Goal: Task Accomplishment & Management: Use online tool/utility

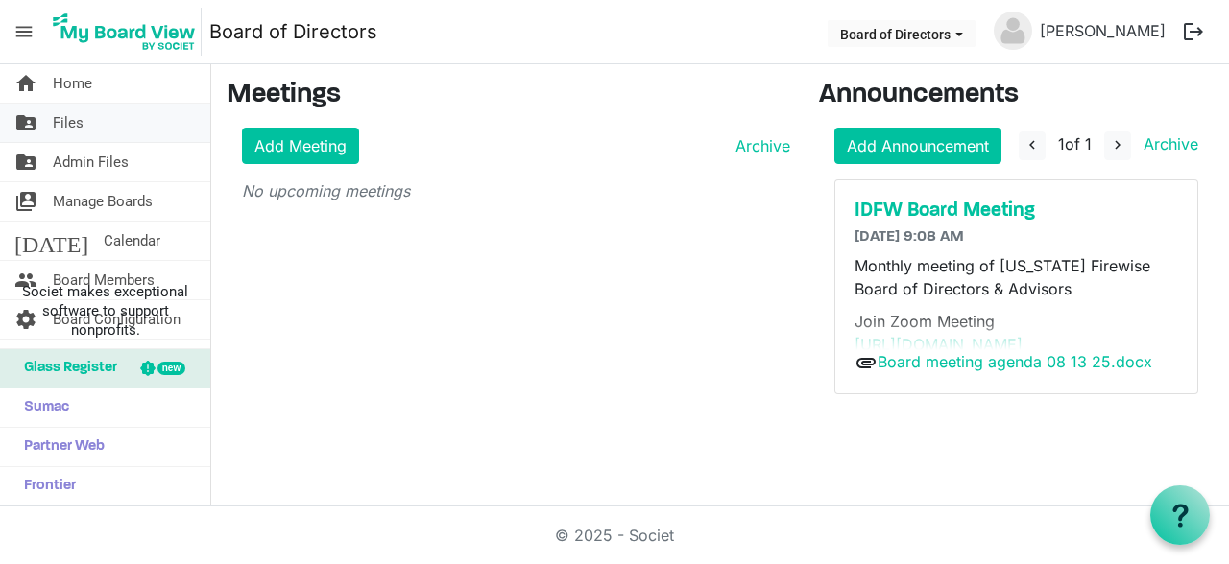
click at [101, 125] on link "folder_shared Files" at bounding box center [105, 123] width 210 height 38
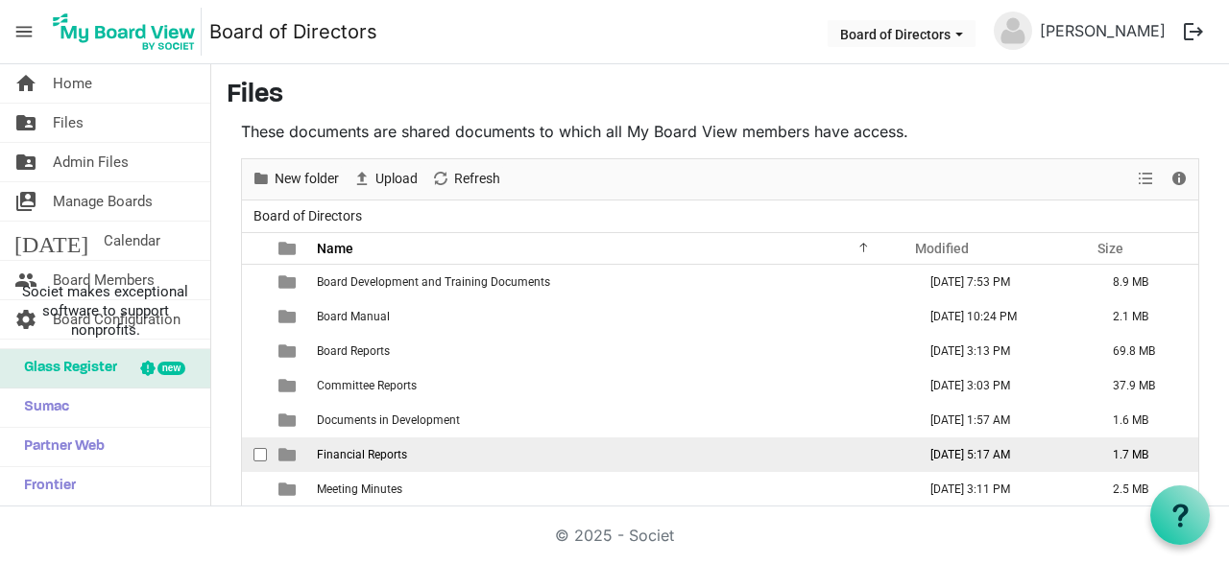
click at [350, 455] on span "Financial Reports" at bounding box center [362, 454] width 90 height 13
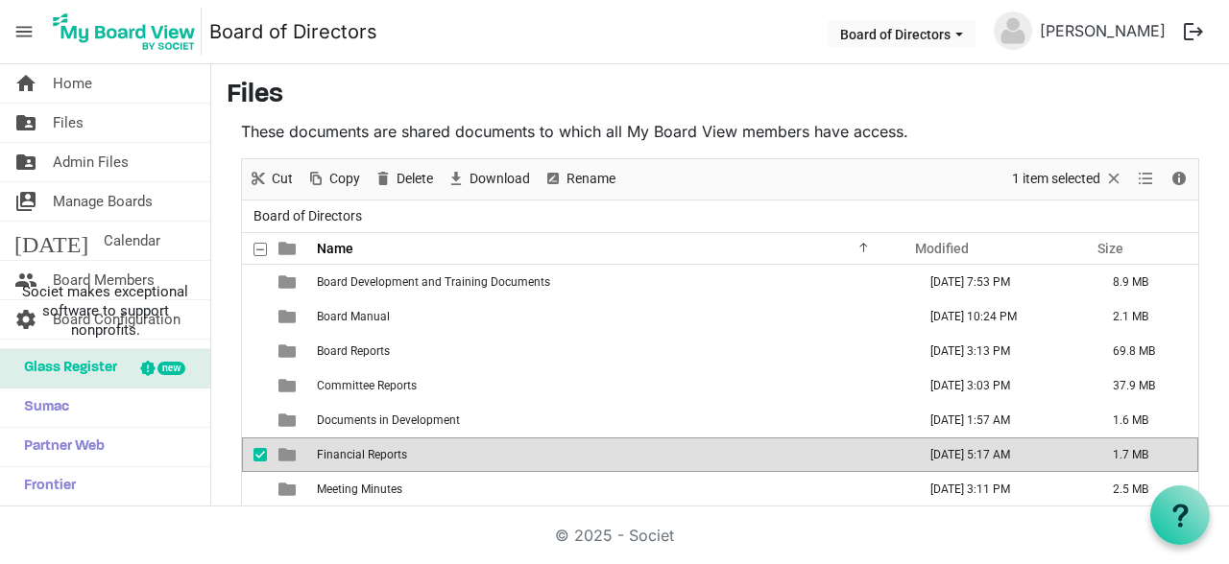
click at [350, 455] on span "Financial Reports" at bounding box center [362, 454] width 90 height 13
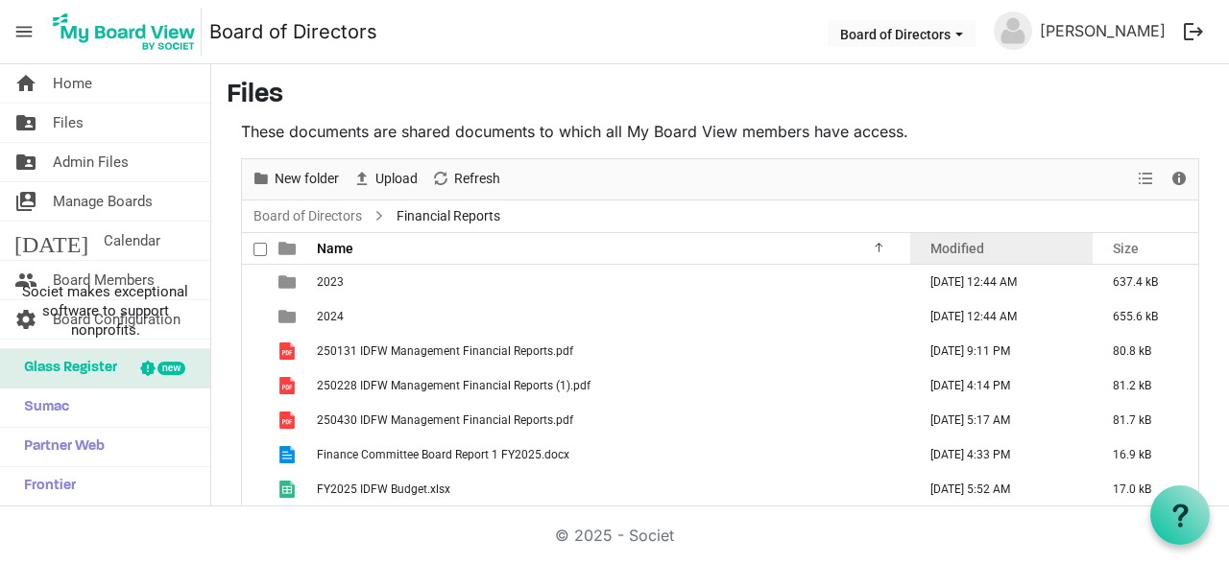
click at [949, 250] on span "Modified" at bounding box center [957, 248] width 54 height 15
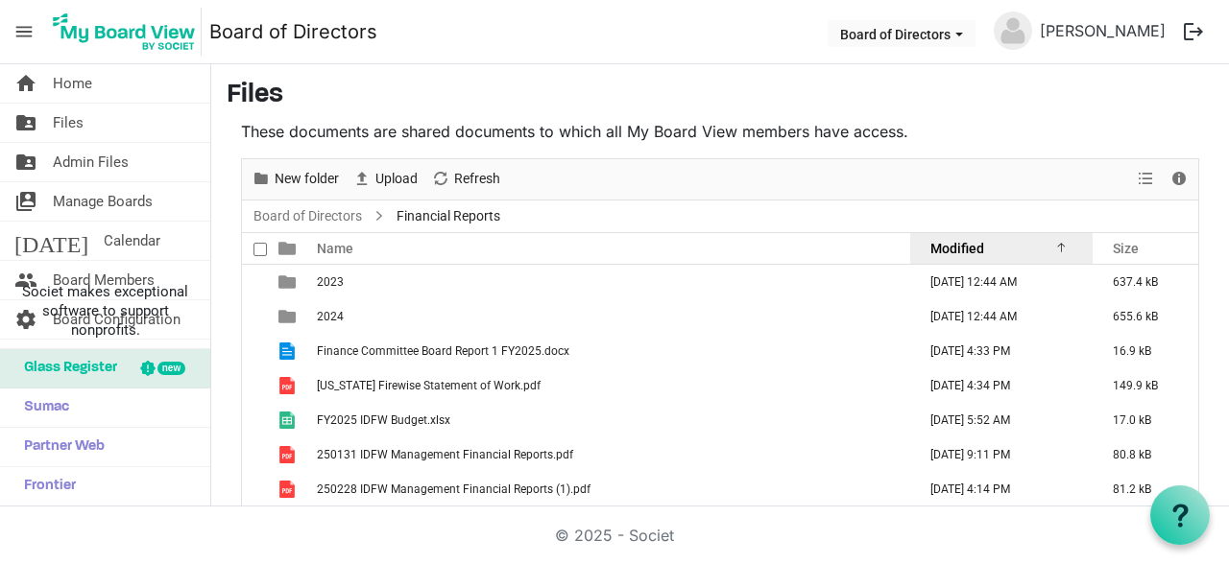
click at [949, 250] on span "Modified" at bounding box center [957, 248] width 54 height 15
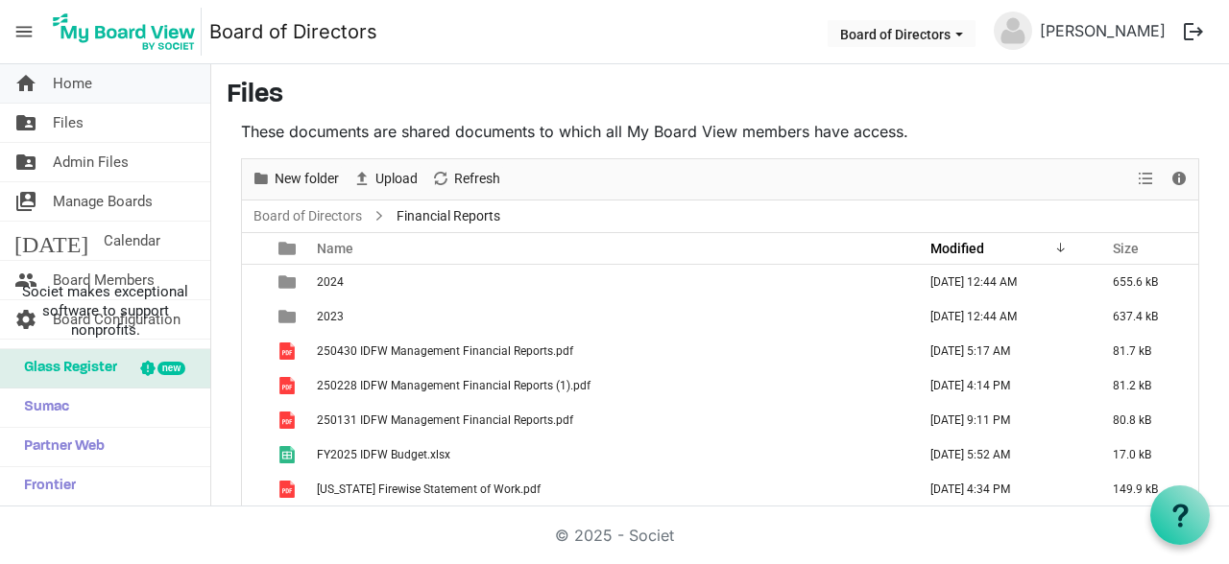
click at [95, 83] on link "home Home" at bounding box center [105, 83] width 210 height 38
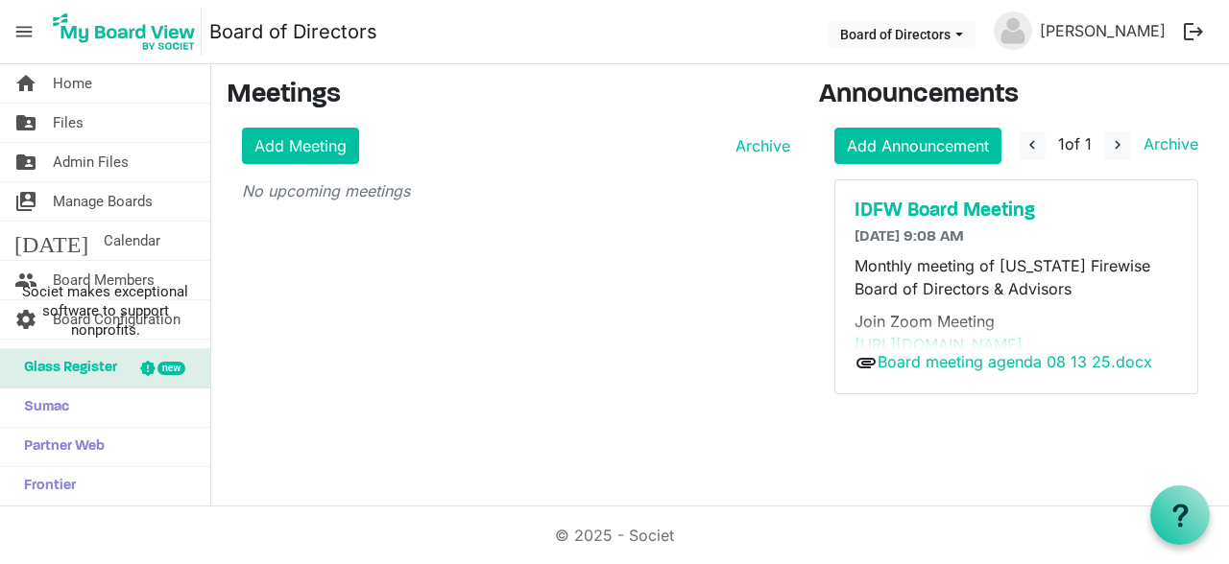
click at [95, 83] on link "home Home" at bounding box center [105, 83] width 210 height 38
click at [76, 129] on span "Files" at bounding box center [68, 123] width 31 height 38
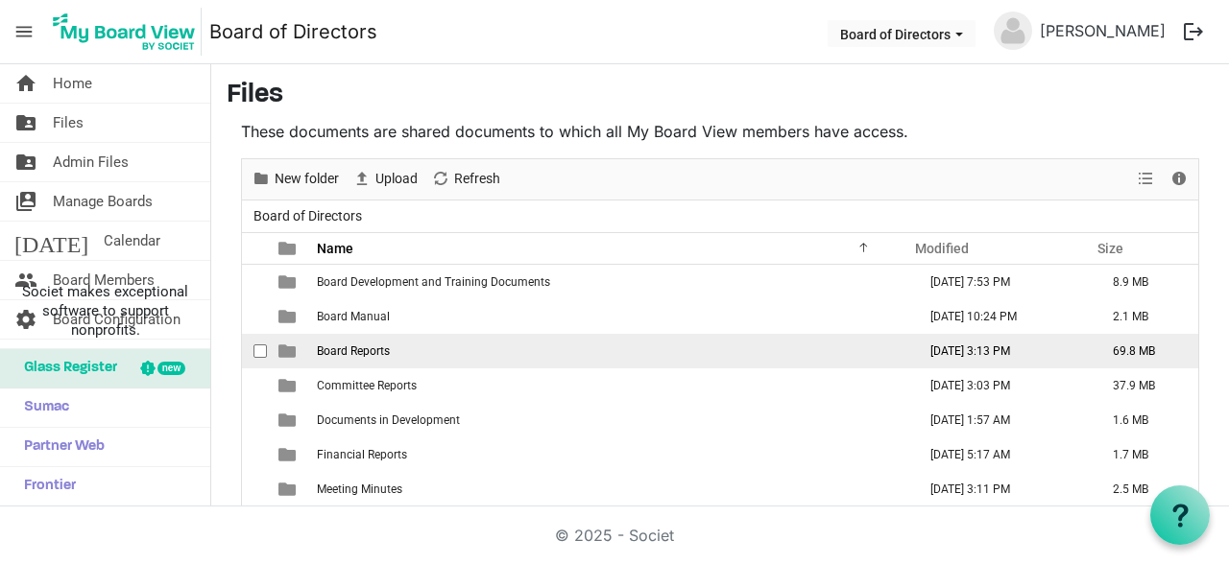
click at [371, 348] on span "Board Reports" at bounding box center [353, 351] width 73 height 13
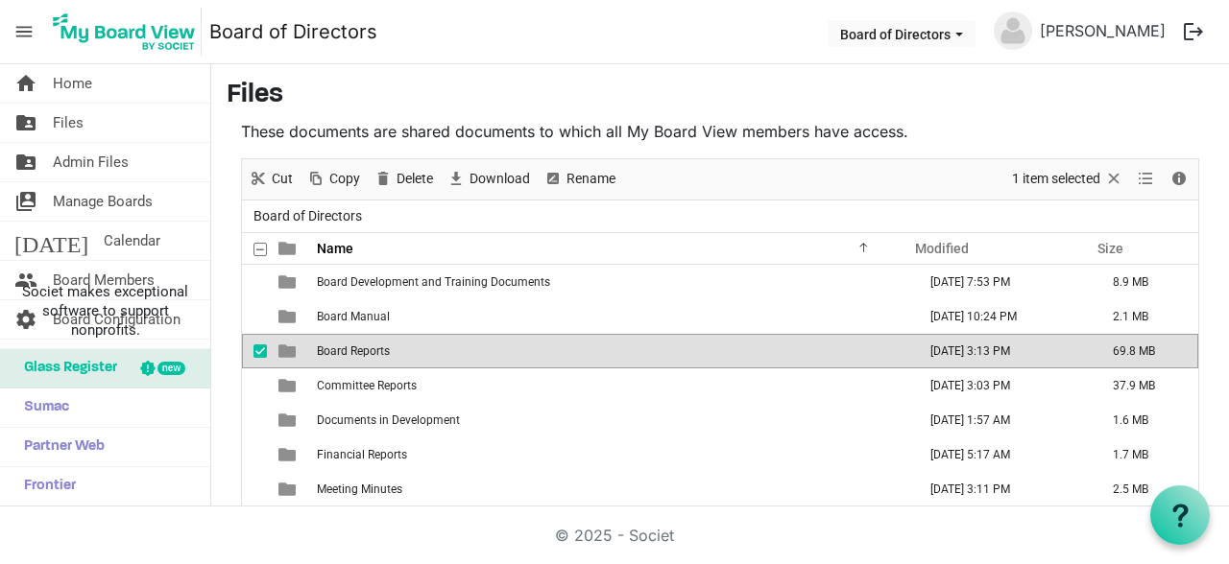
click at [371, 348] on span "Board Reports" at bounding box center [353, 351] width 73 height 13
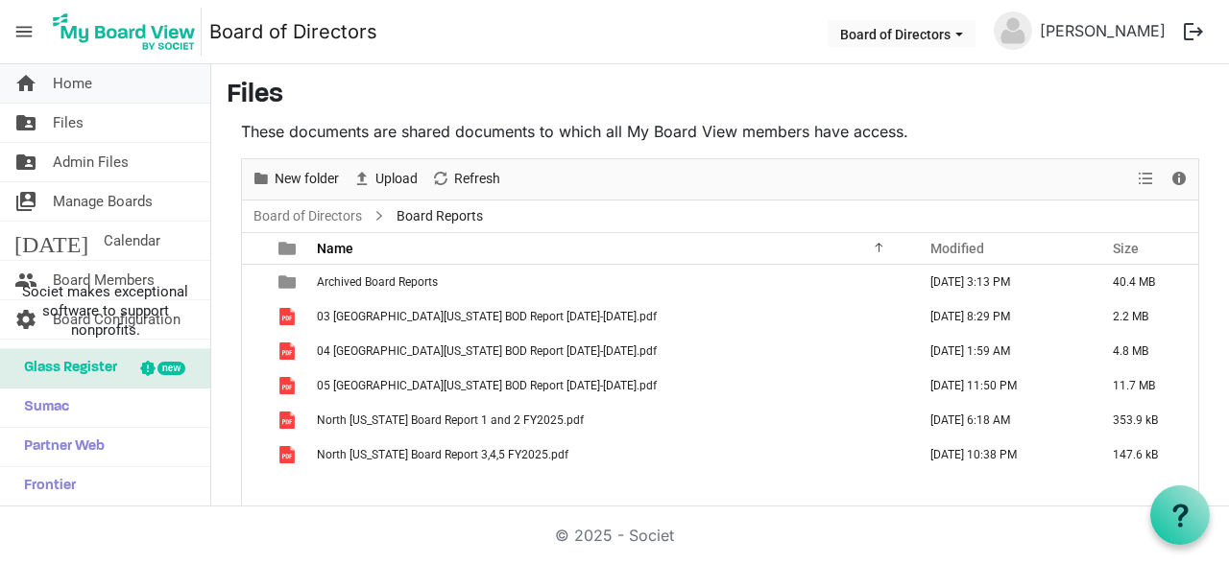
click at [97, 86] on link "home Home" at bounding box center [105, 83] width 210 height 38
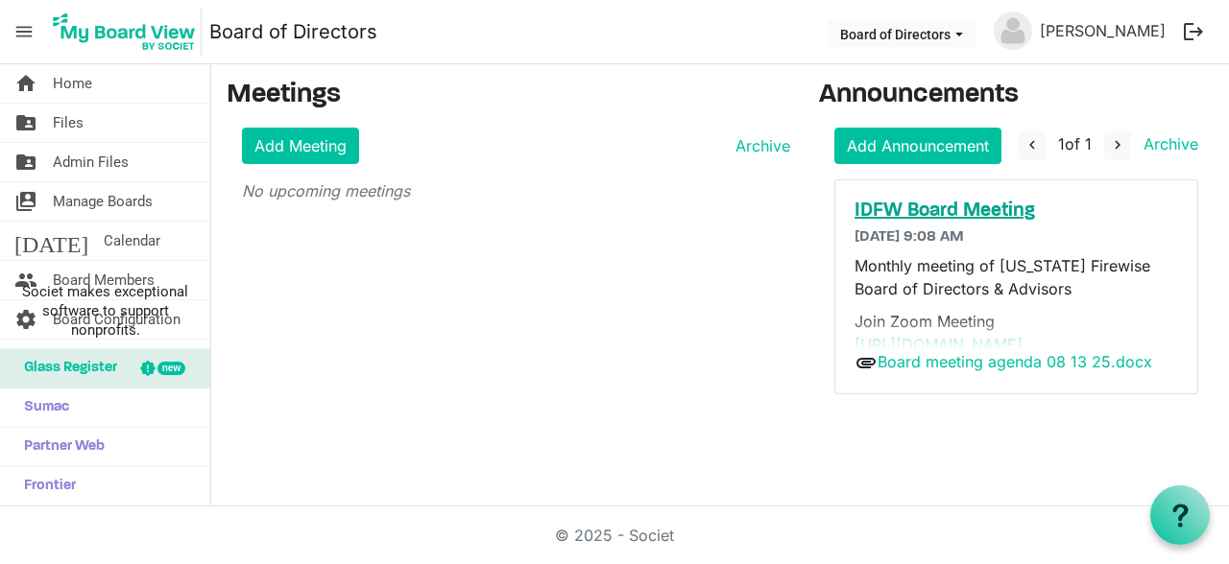
click at [987, 204] on h5 "IDFW Board Meeting" at bounding box center [1015, 211] width 323 height 23
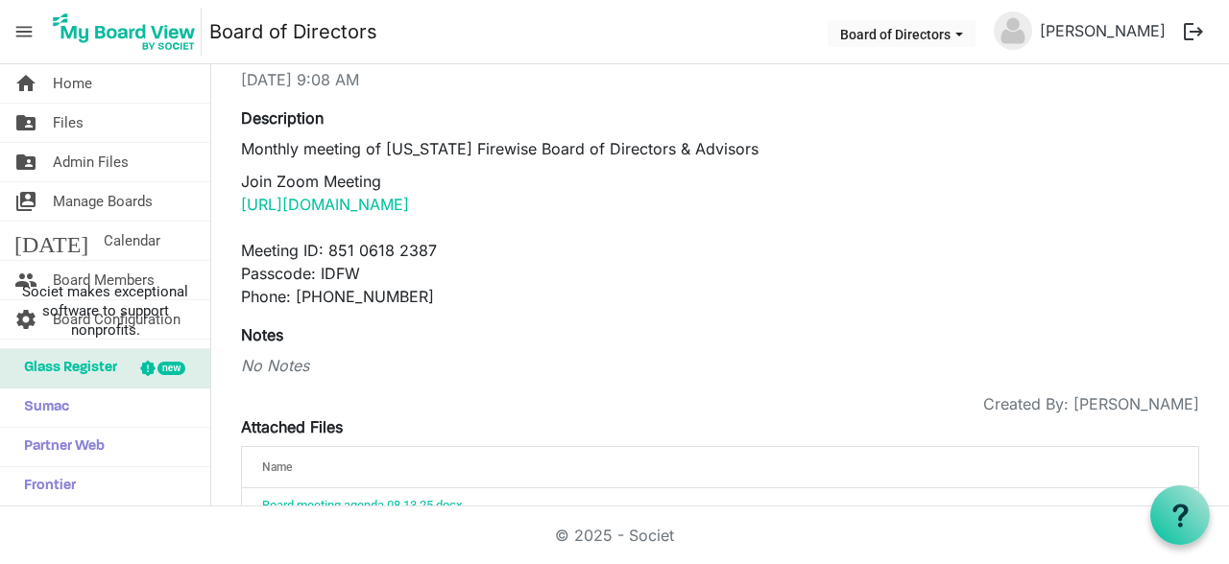
scroll to position [190, 0]
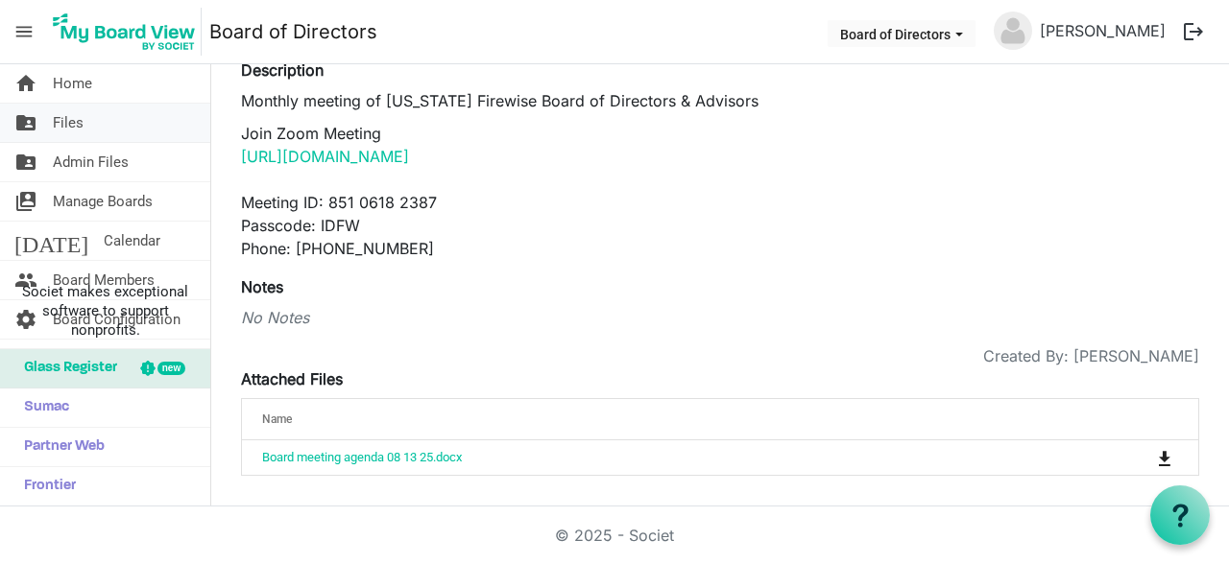
click at [88, 113] on link "folder_shared Files" at bounding box center [105, 123] width 210 height 38
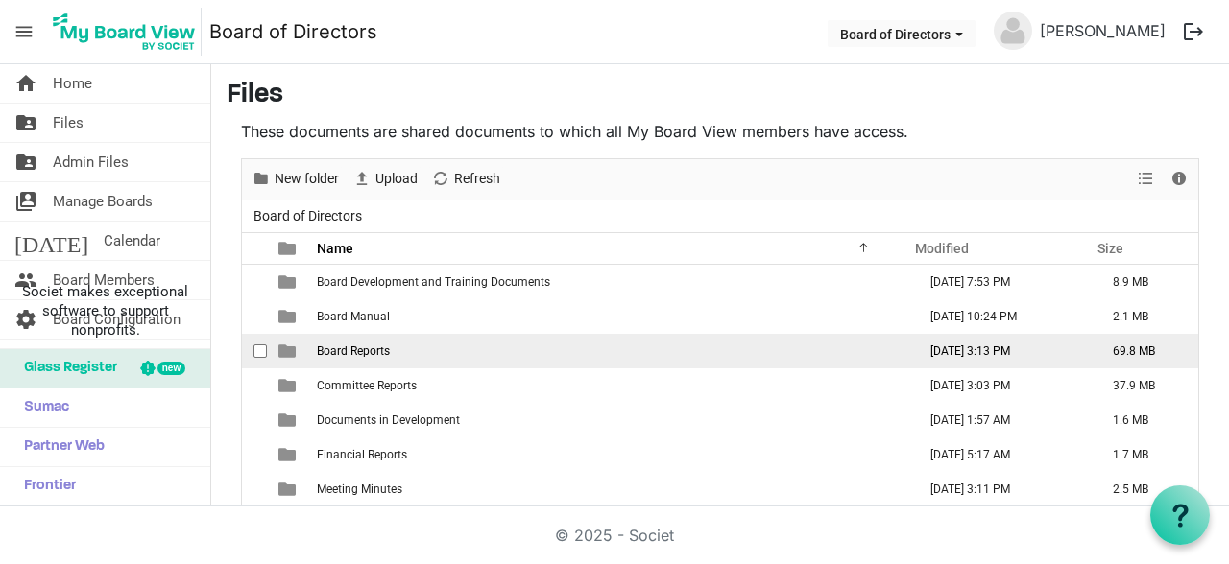
click at [475, 343] on td "Board Reports" at bounding box center [610, 351] width 599 height 35
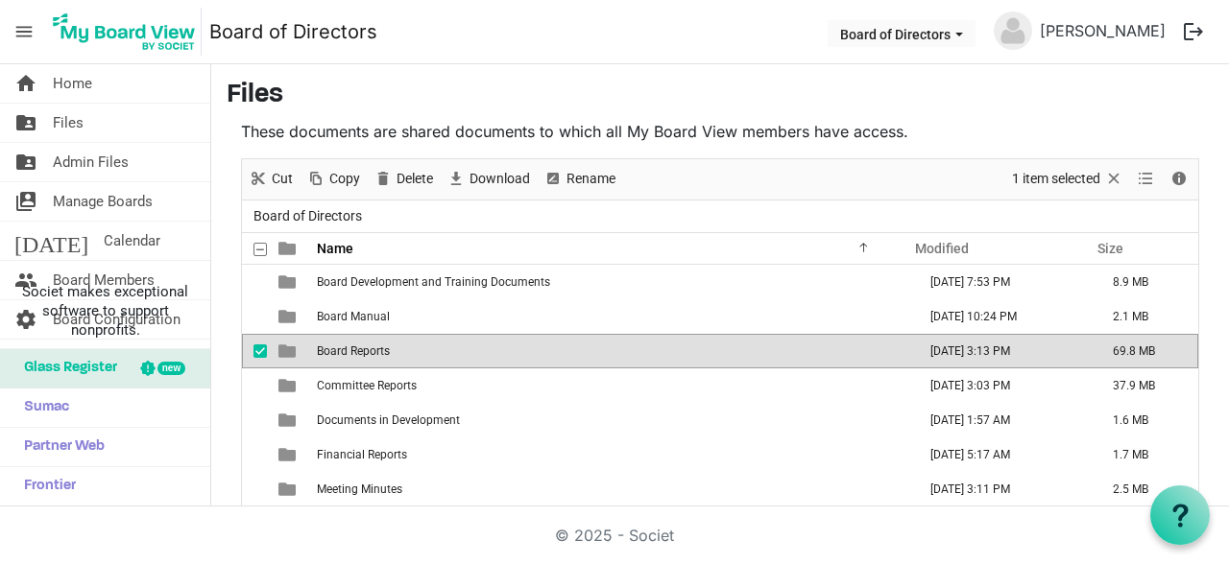
click at [475, 343] on td "Board Reports" at bounding box center [610, 351] width 599 height 35
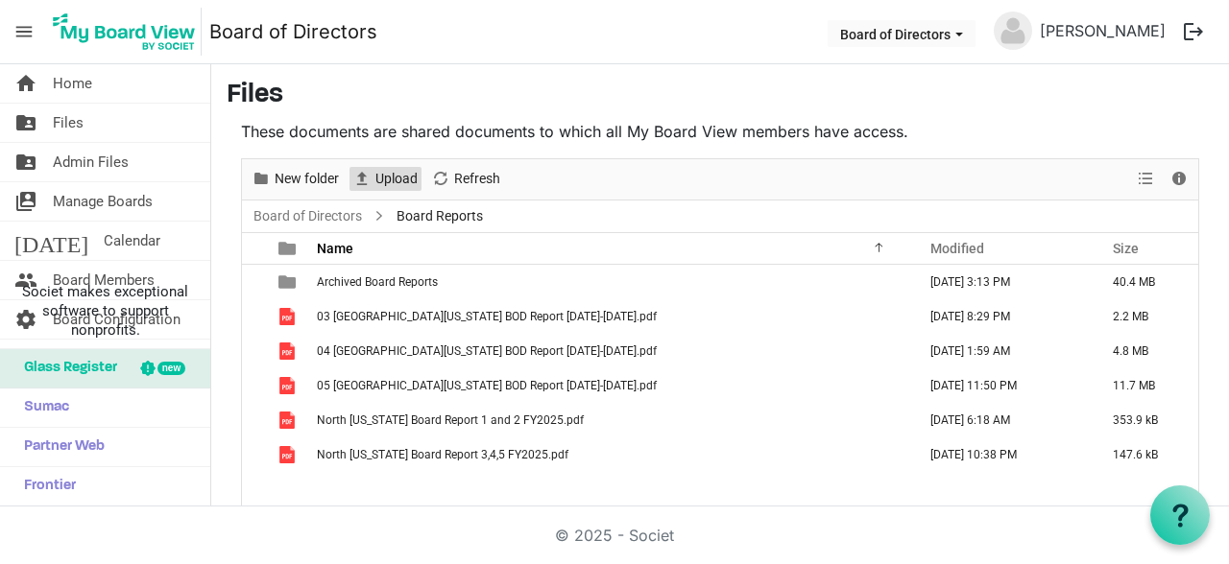
click at [387, 176] on span "Upload" at bounding box center [396, 179] width 46 height 24
click at [382, 177] on span "Upload" at bounding box center [396, 179] width 46 height 24
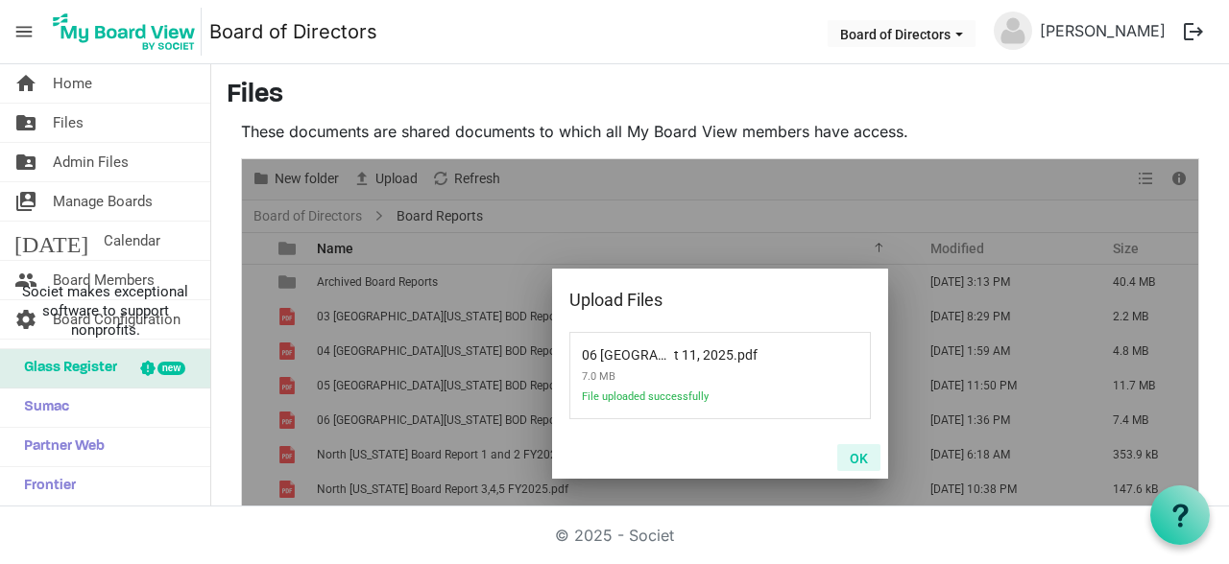
click at [861, 463] on button "OK" at bounding box center [858, 457] width 43 height 27
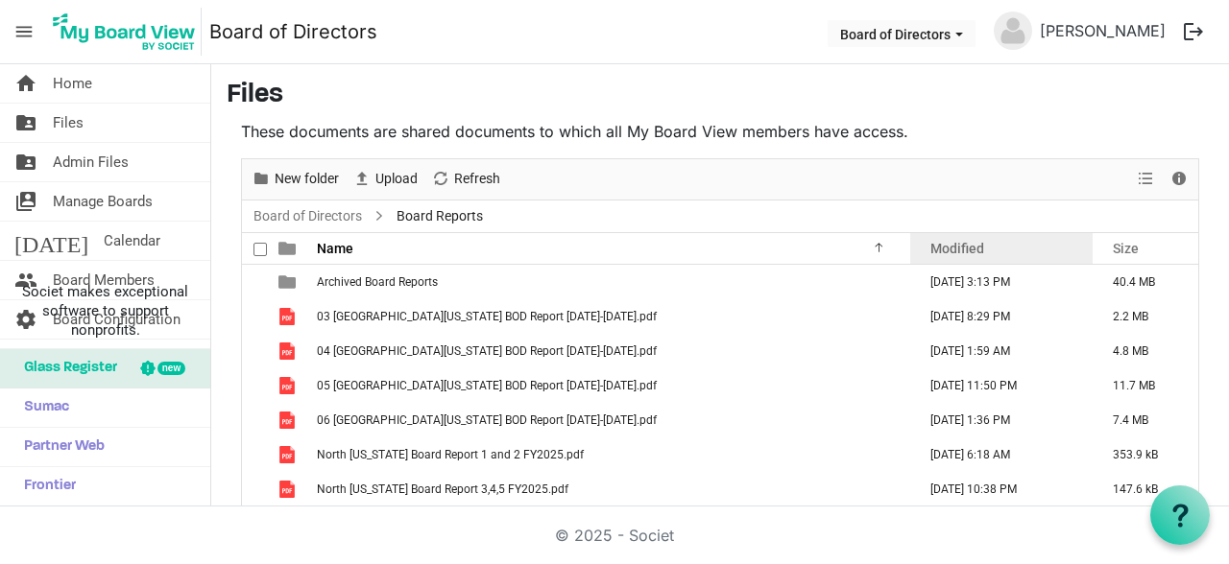
click at [975, 250] on span "Modified" at bounding box center [957, 248] width 54 height 15
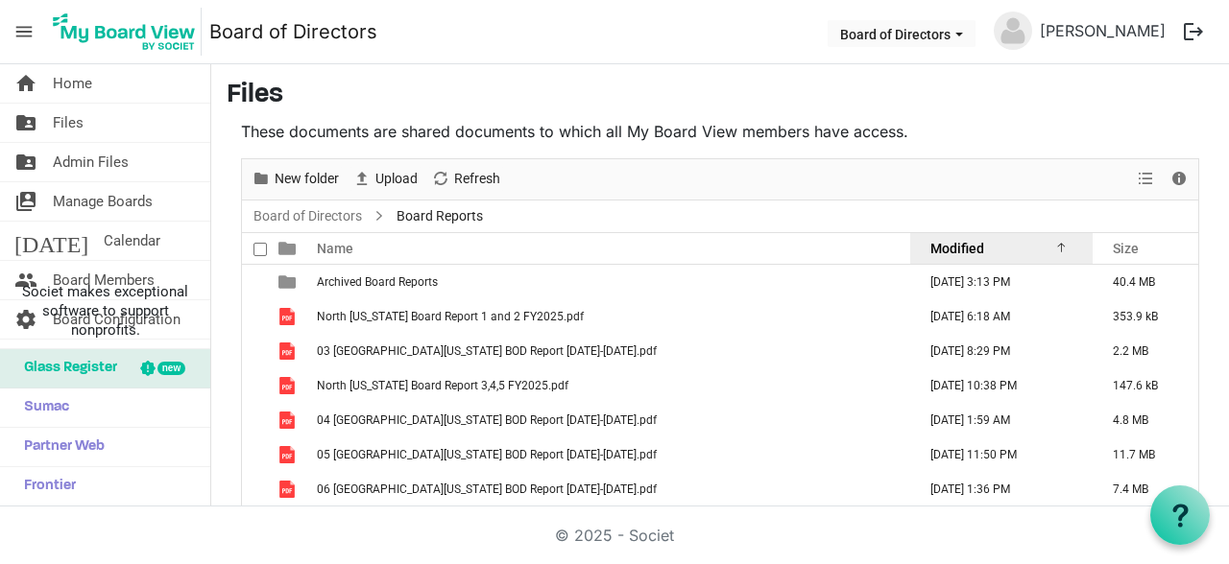
click at [975, 250] on span "Modified" at bounding box center [957, 248] width 54 height 15
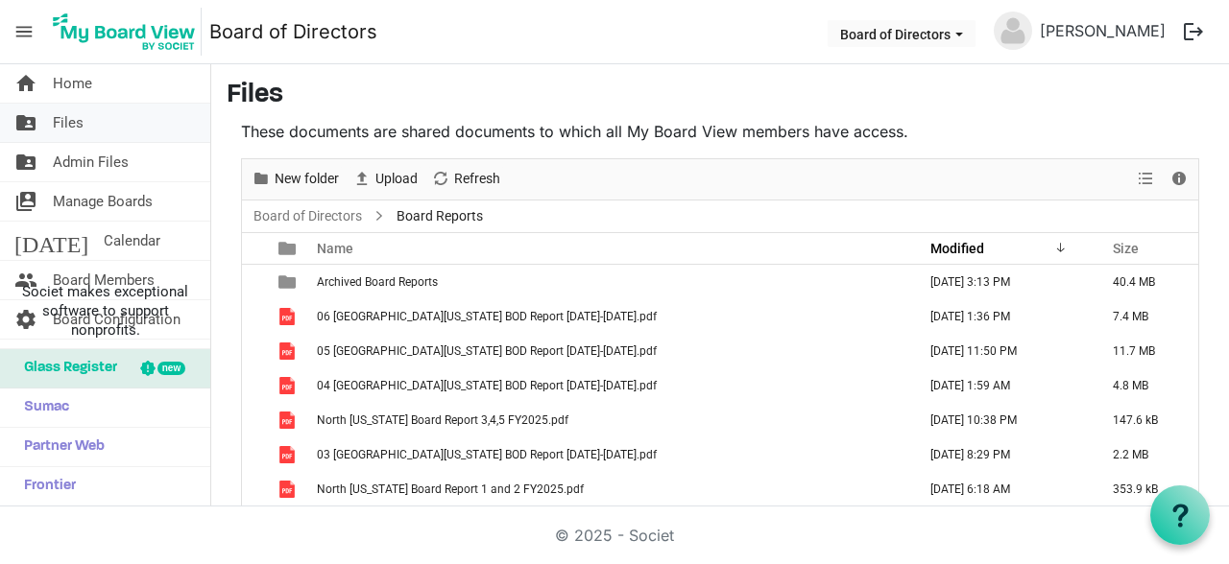
click at [96, 122] on link "folder_shared Files" at bounding box center [105, 123] width 210 height 38
